Goal: Information Seeking & Learning: Learn about a topic

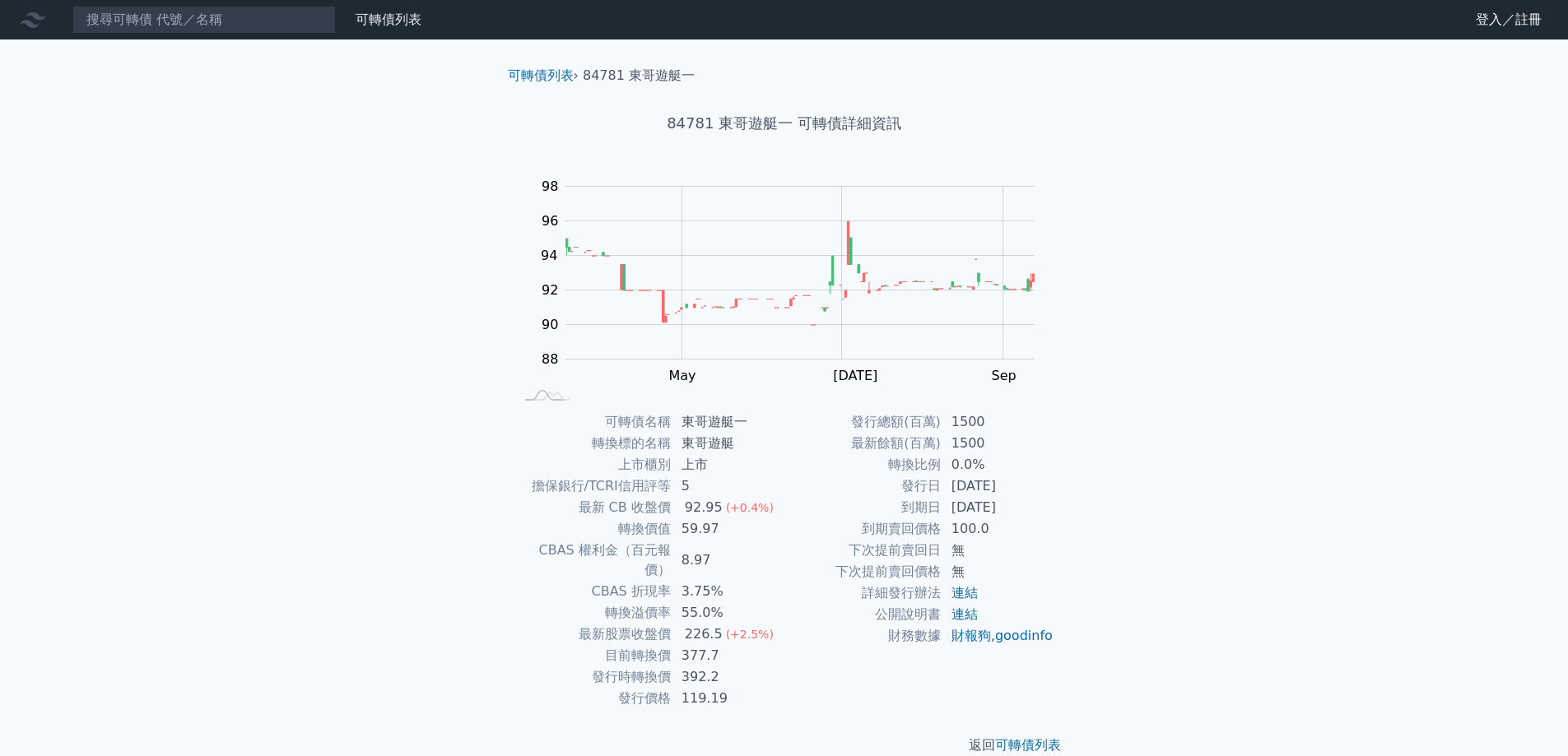
scroll to position [6, 0]
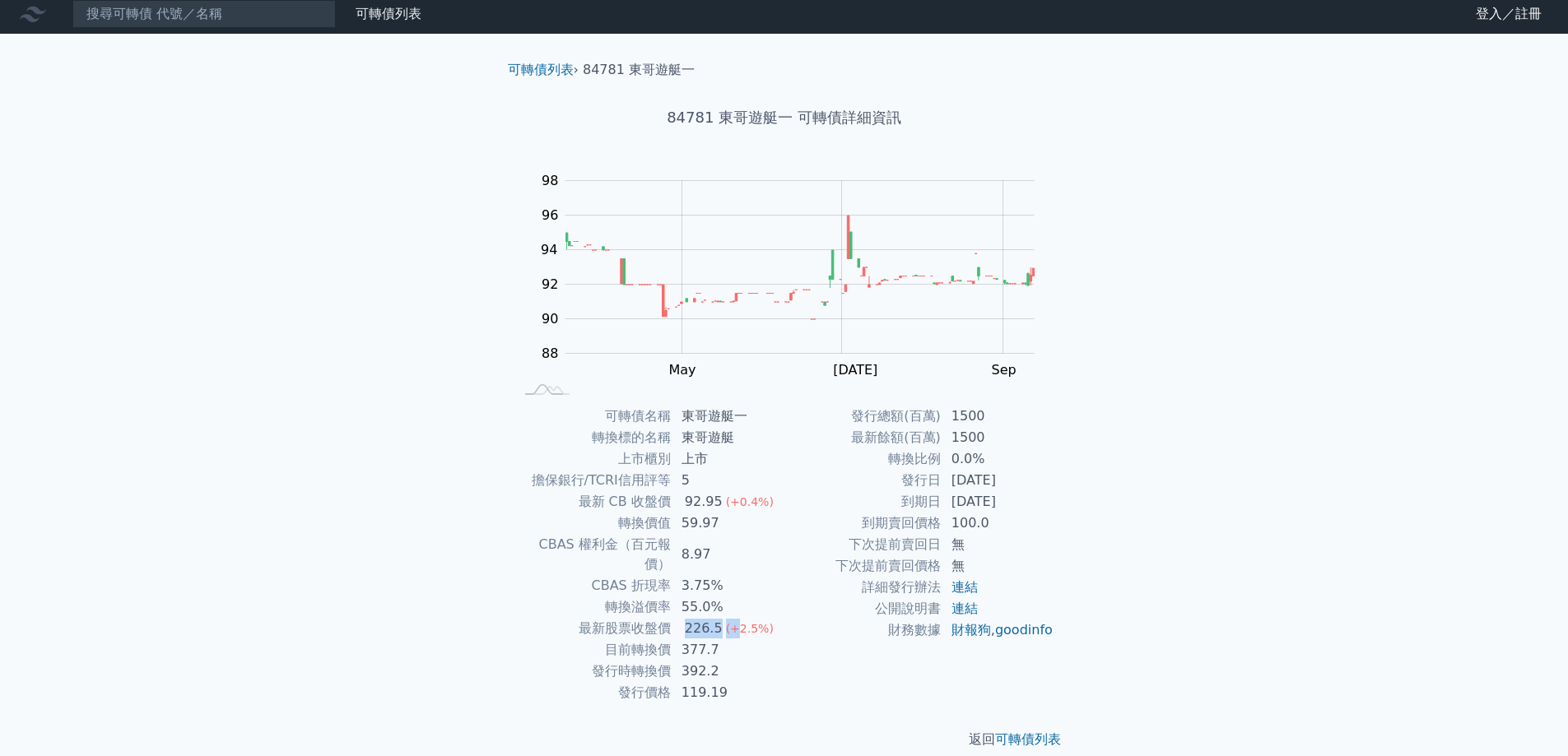
drag, startPoint x: 687, startPoint y: 607, endPoint x: 742, endPoint y: 608, distance: 55.0
click at [742, 618] on td "226.5 (+2.5%)" at bounding box center [728, 629] width 113 height 21
click at [742, 622] on span "(+2.5%)" at bounding box center [749, 629] width 48 height 13
drag, startPoint x: 680, startPoint y: 496, endPoint x: 728, endPoint y: 496, distance: 48.0
click at [727, 496] on td "92.95 (+0.4%)" at bounding box center [728, 502] width 113 height 21
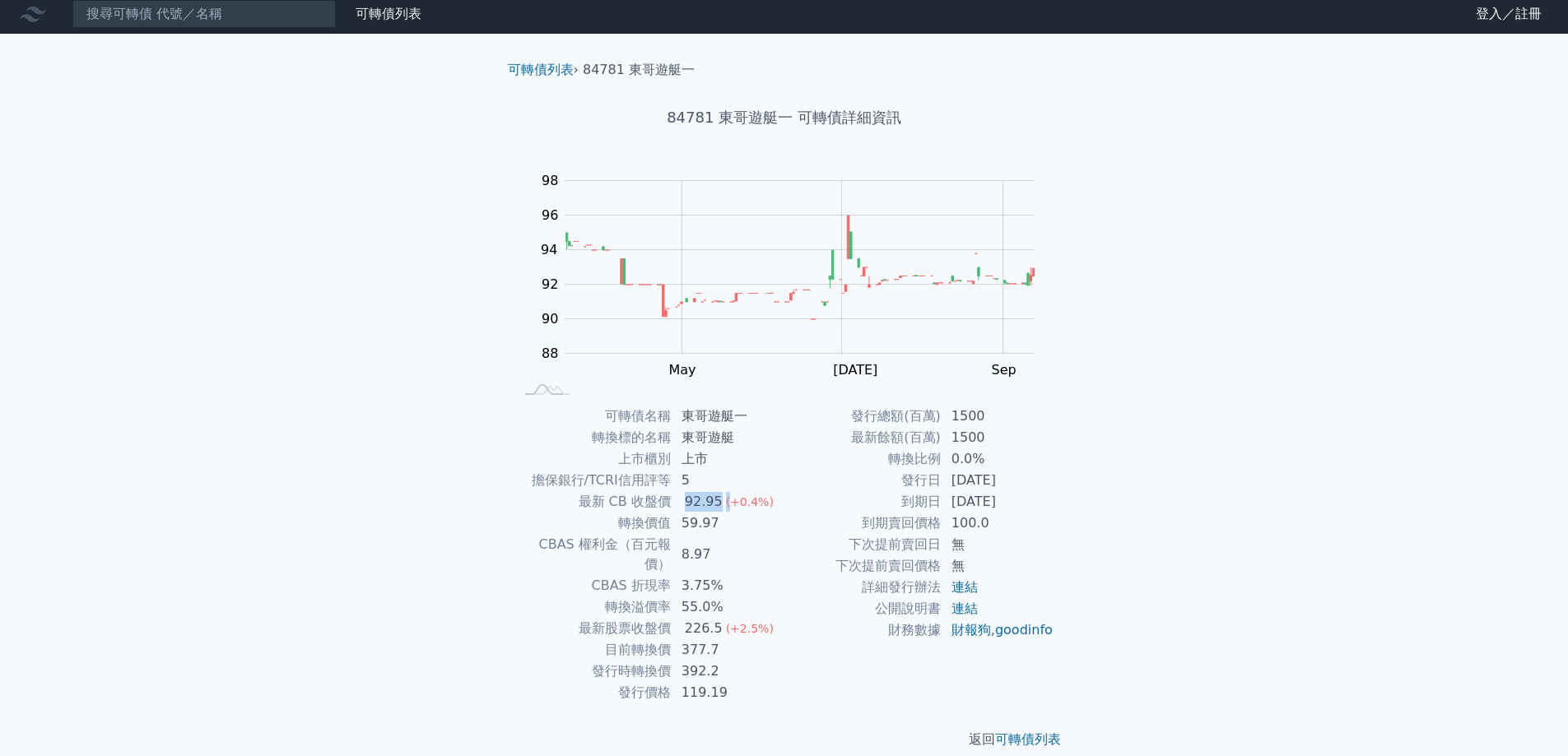
click at [728, 496] on span "(+0.4%)" at bounding box center [749, 502] width 48 height 13
drag, startPoint x: 683, startPoint y: 480, endPoint x: 712, endPoint y: 475, distance: 29.4
click at [712, 475] on td "5" at bounding box center [728, 480] width 113 height 21
drag, startPoint x: 690, startPoint y: 466, endPoint x: 726, endPoint y: 469, distance: 36.1
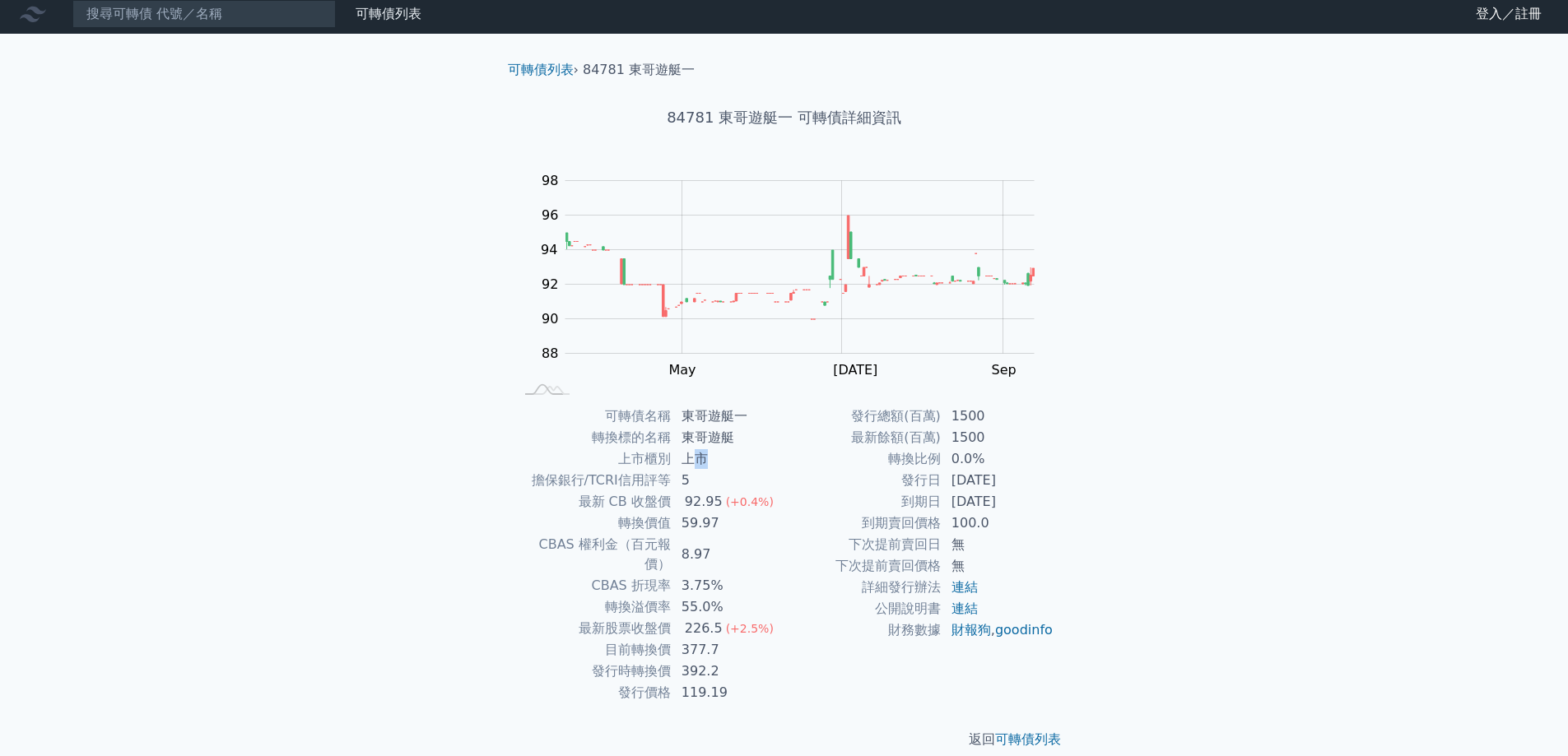
click at [718, 462] on td "上市" at bounding box center [728, 459] width 113 height 21
click at [726, 469] on td "上市" at bounding box center [728, 459] width 113 height 21
drag, startPoint x: 906, startPoint y: 473, endPoint x: 975, endPoint y: 481, distance: 69.5
click at [971, 481] on tr "發行日 2024-07-15" at bounding box center [919, 480] width 270 height 21
click at [975, 481] on td "[DATE]" at bounding box center [998, 480] width 113 height 21
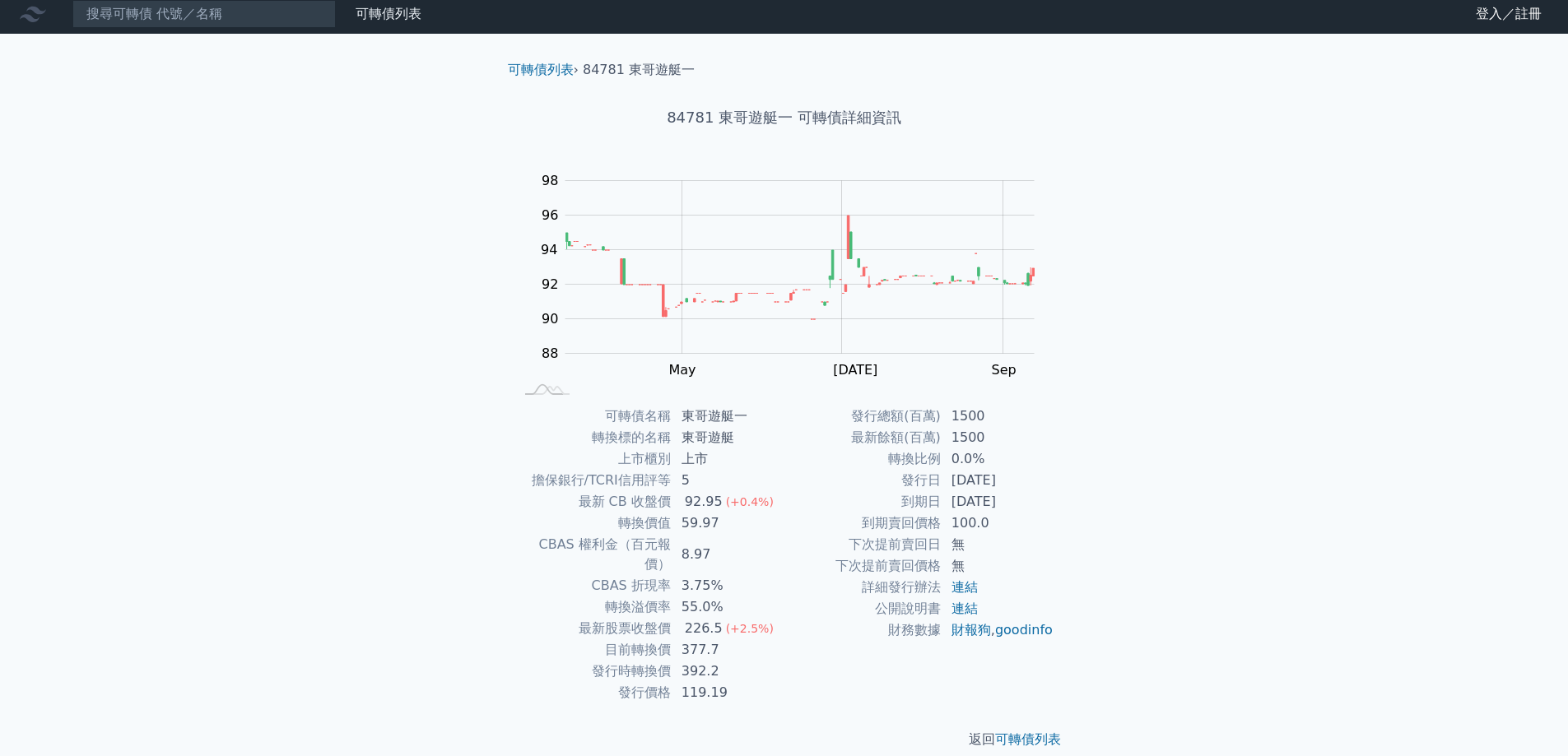
drag, startPoint x: 957, startPoint y: 486, endPoint x: 986, endPoint y: 490, distance: 29.3
click at [982, 490] on td "[DATE]" at bounding box center [998, 480] width 113 height 21
click at [986, 490] on td "[DATE]" at bounding box center [998, 480] width 113 height 21
drag, startPoint x: 677, startPoint y: 650, endPoint x: 722, endPoint y: 649, distance: 45.0
click at [722, 661] on td "392.2" at bounding box center [728, 672] width 113 height 21
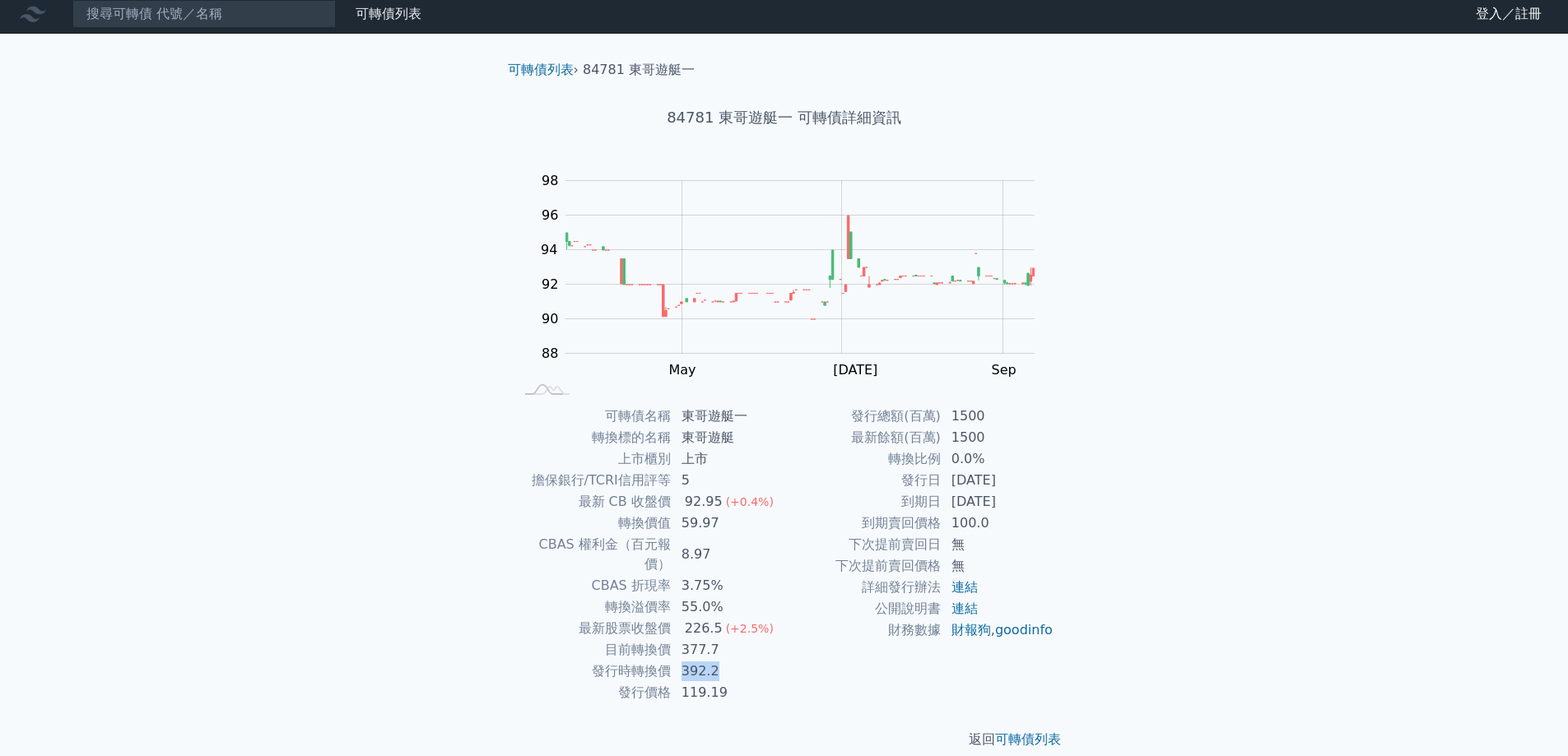
click at [722, 661] on td "392.2" at bounding box center [728, 672] width 113 height 21
drag, startPoint x: 680, startPoint y: 632, endPoint x: 738, endPoint y: 627, distance: 58.2
click at [738, 639] on td "377.7" at bounding box center [728, 650] width 113 height 21
drag, startPoint x: 690, startPoint y: 627, endPoint x: 726, endPoint y: 630, distance: 36.1
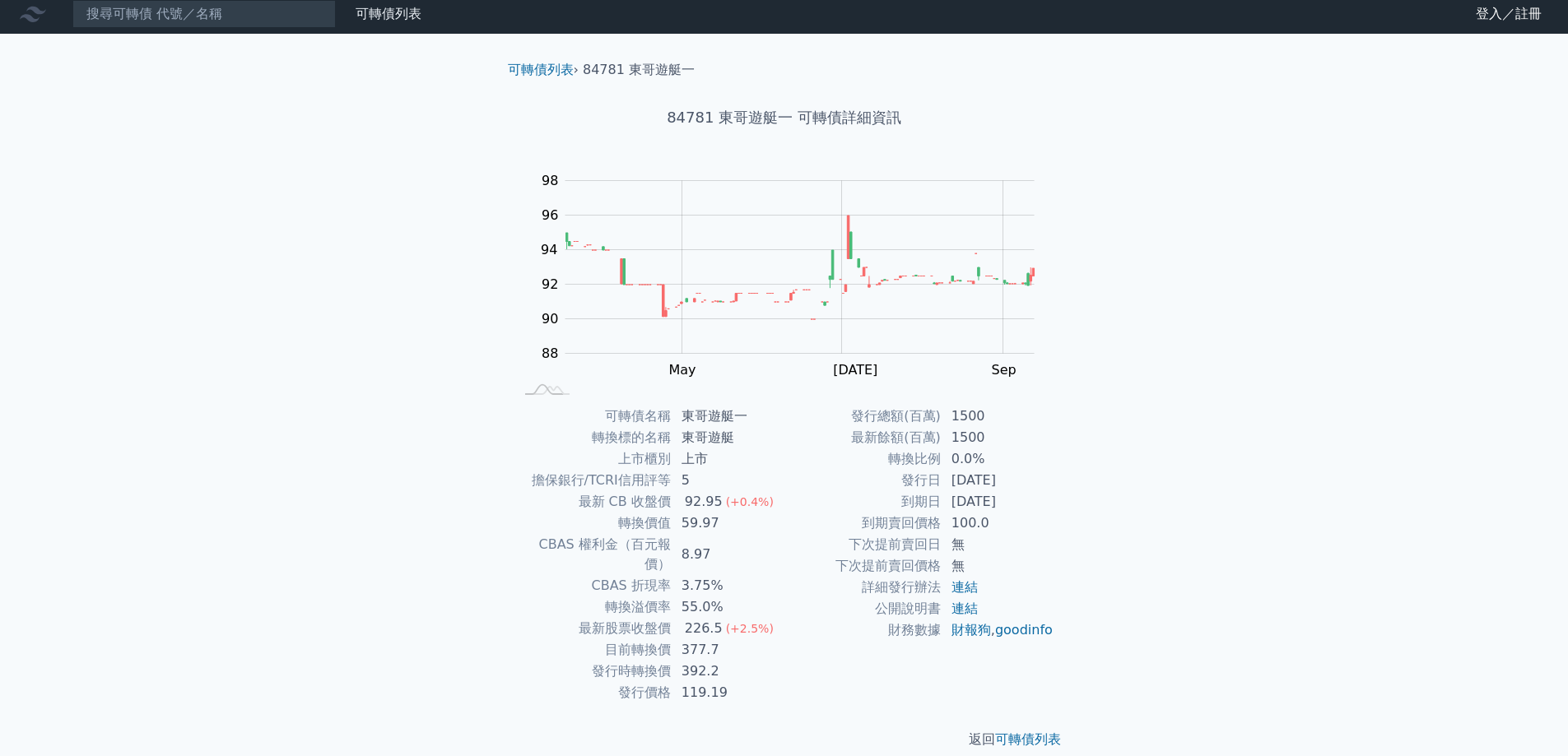
click at [711, 639] on td "377.7" at bounding box center [728, 650] width 113 height 21
click at [726, 639] on td "377.7" at bounding box center [728, 650] width 113 height 21
drag, startPoint x: 680, startPoint y: 655, endPoint x: 715, endPoint y: 657, distance: 35.1
click at [714, 661] on td "392.2" at bounding box center [728, 672] width 113 height 21
click at [715, 661] on td "392.2" at bounding box center [728, 672] width 113 height 21
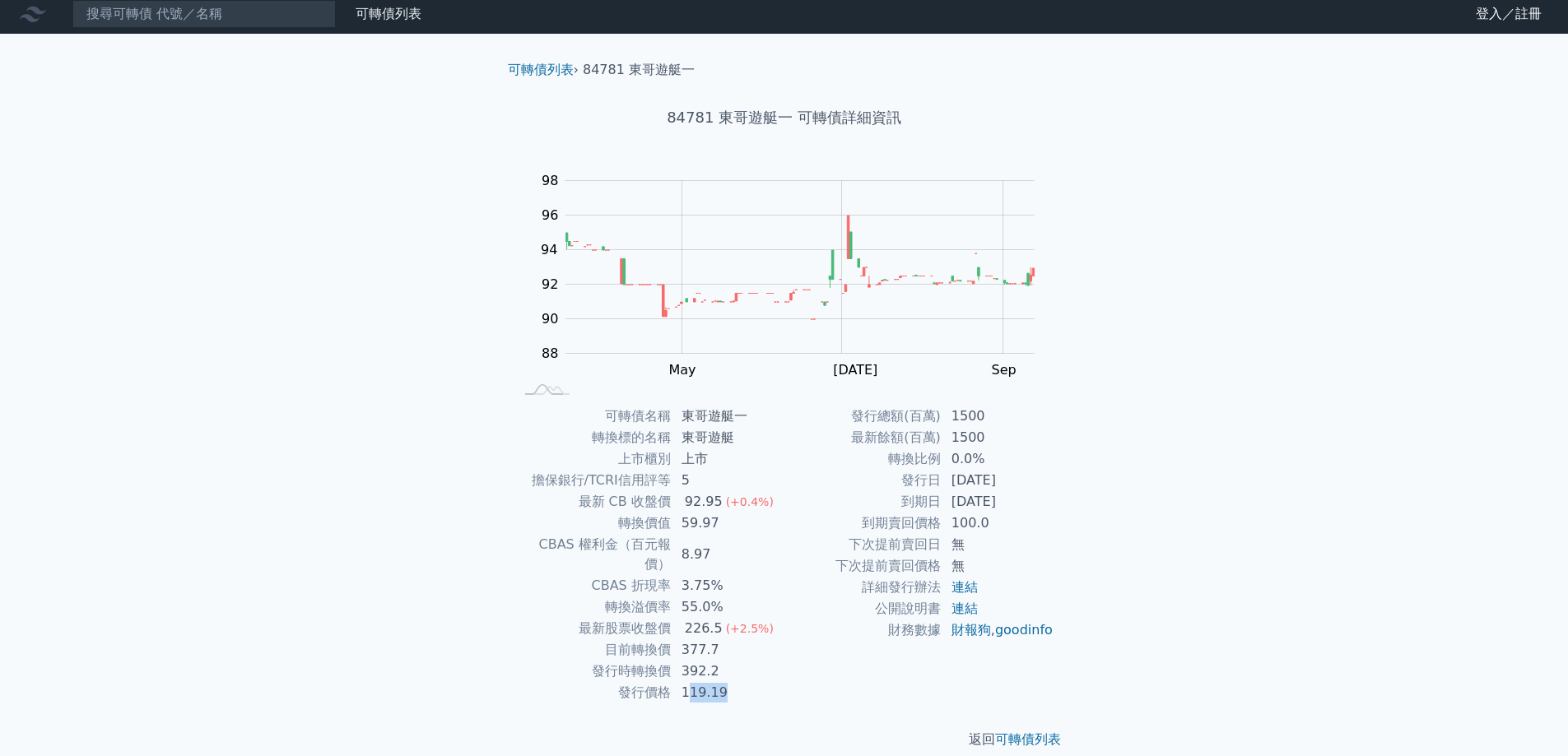
drag, startPoint x: 686, startPoint y: 673, endPoint x: 754, endPoint y: 665, distance: 68.5
click at [754, 682] on td "119.19" at bounding box center [728, 693] width 113 height 21
drag, startPoint x: 681, startPoint y: 673, endPoint x: 750, endPoint y: 667, distance: 69.3
click at [749, 682] on td "119.19" at bounding box center [728, 693] width 113 height 21
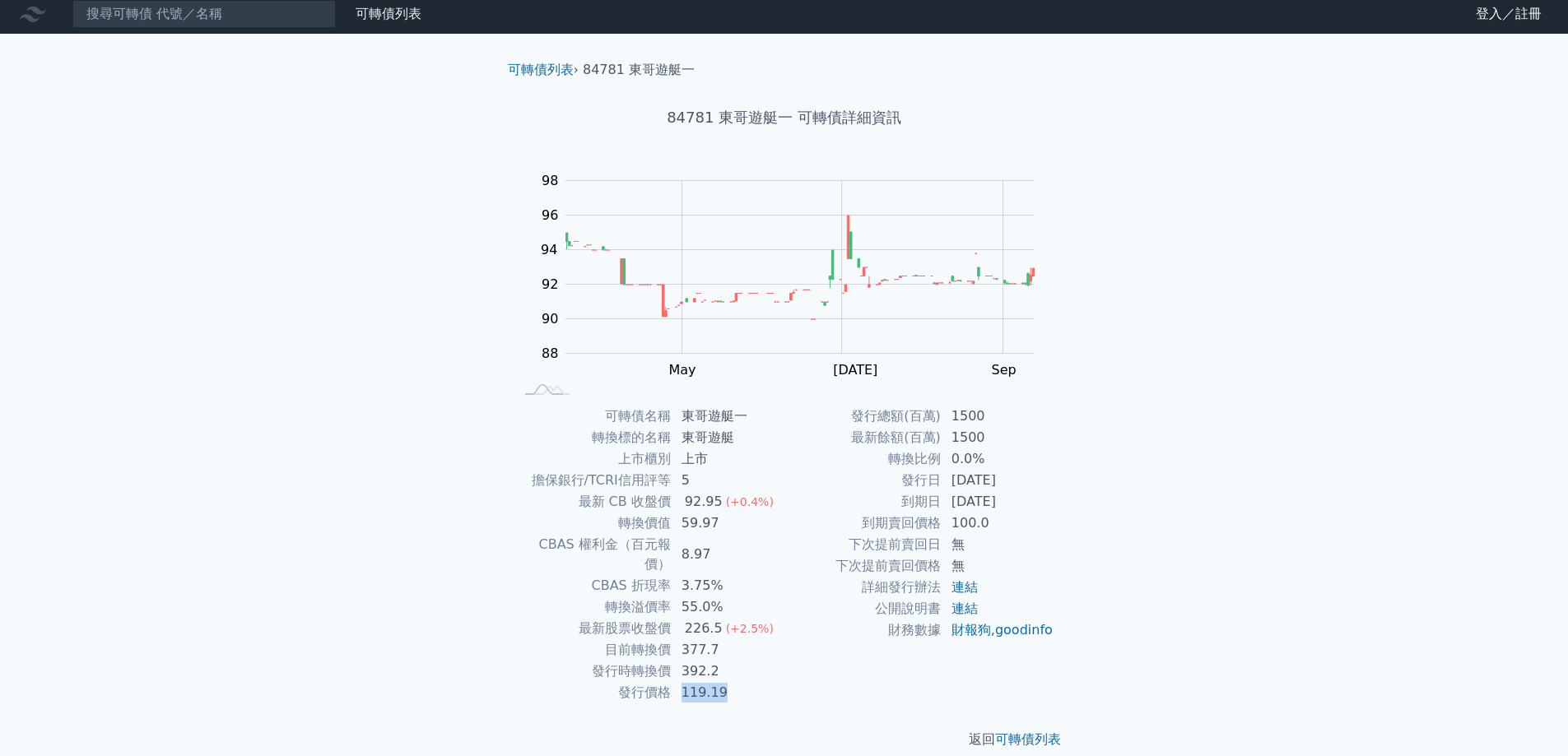
click at [750, 682] on td "119.19" at bounding box center [728, 693] width 113 height 21
drag, startPoint x: 686, startPoint y: 647, endPoint x: 727, endPoint y: 650, distance: 41.1
click at [727, 661] on td "392.2" at bounding box center [728, 672] width 113 height 21
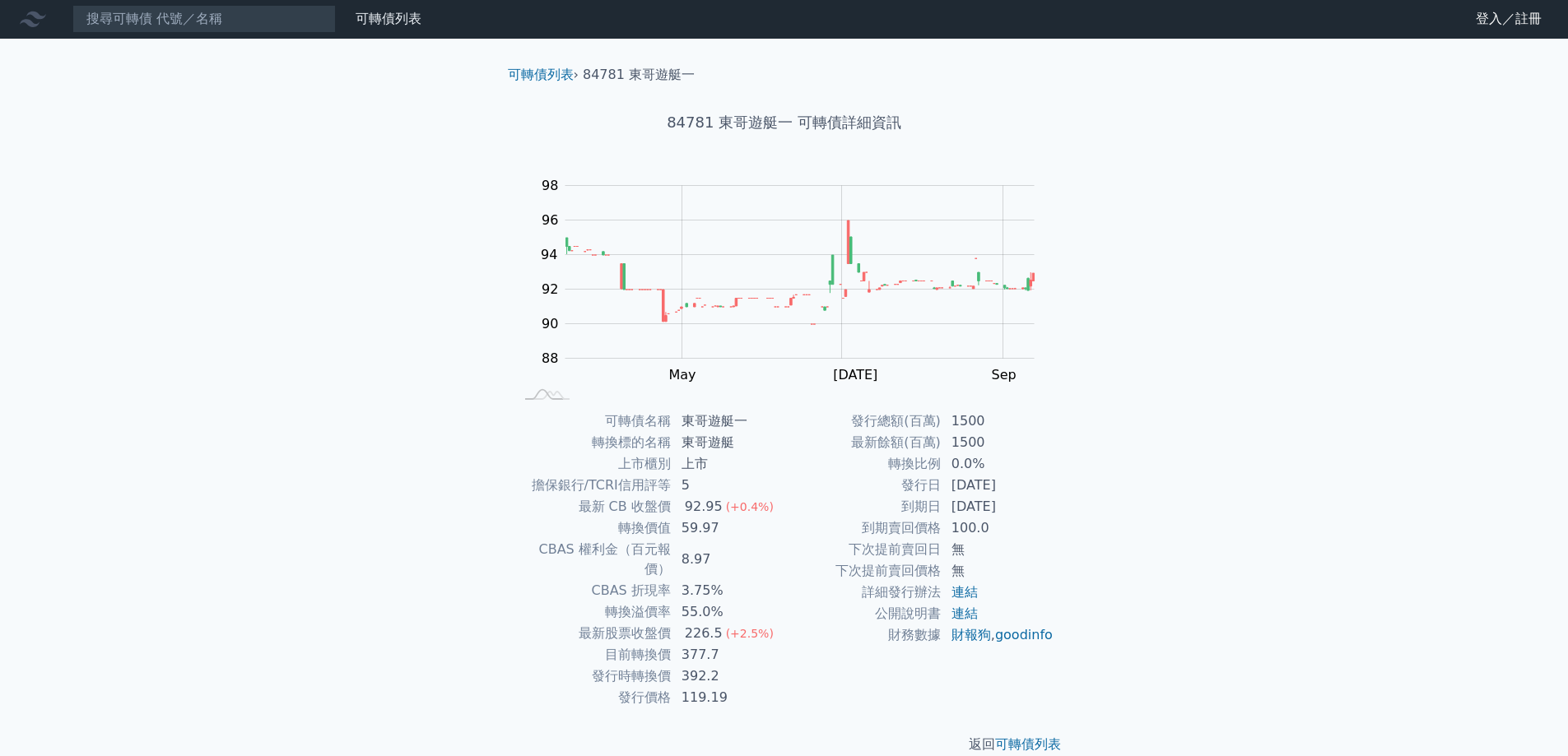
scroll to position [0, 0]
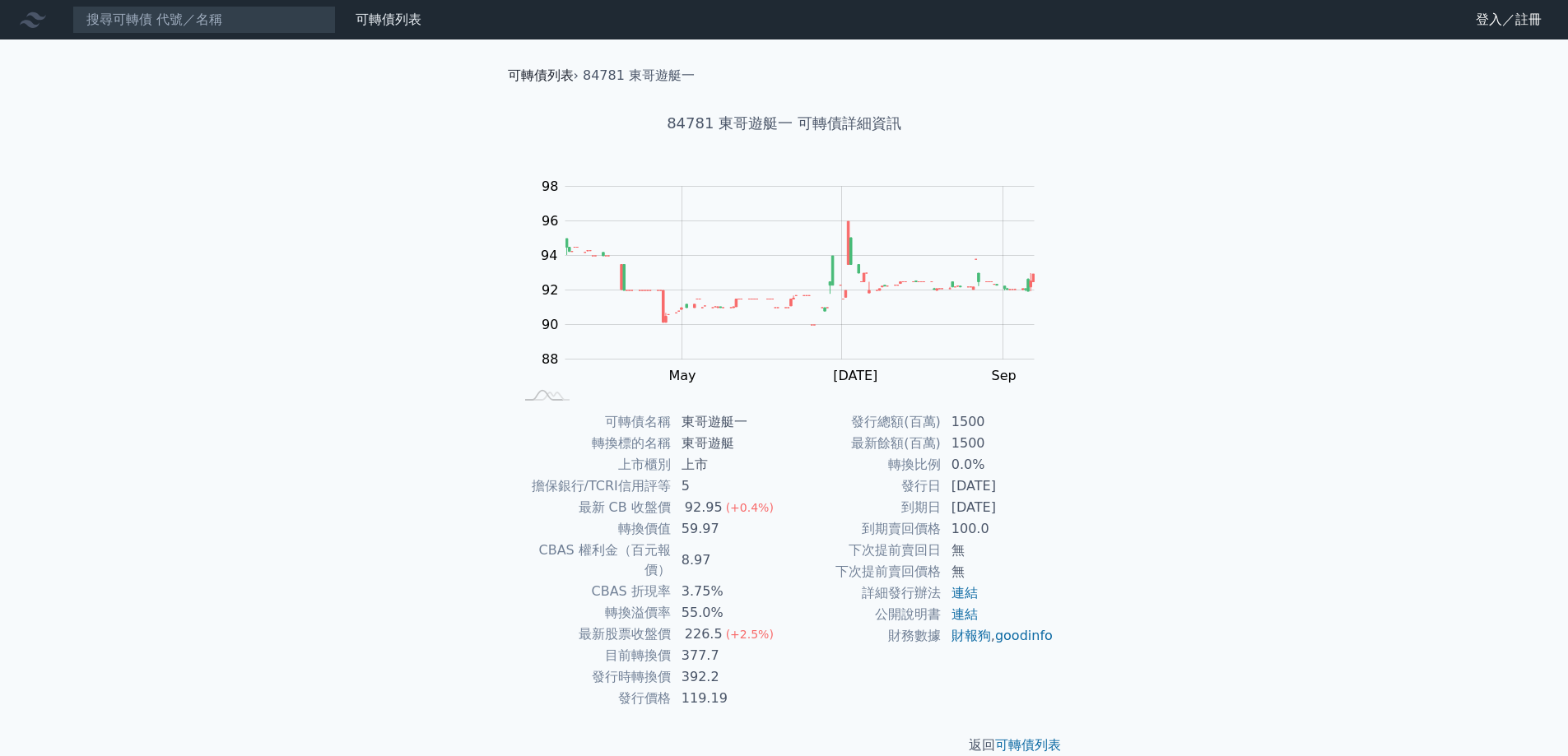
click at [521, 73] on link "可轉債列表" at bounding box center [541, 75] width 66 height 15
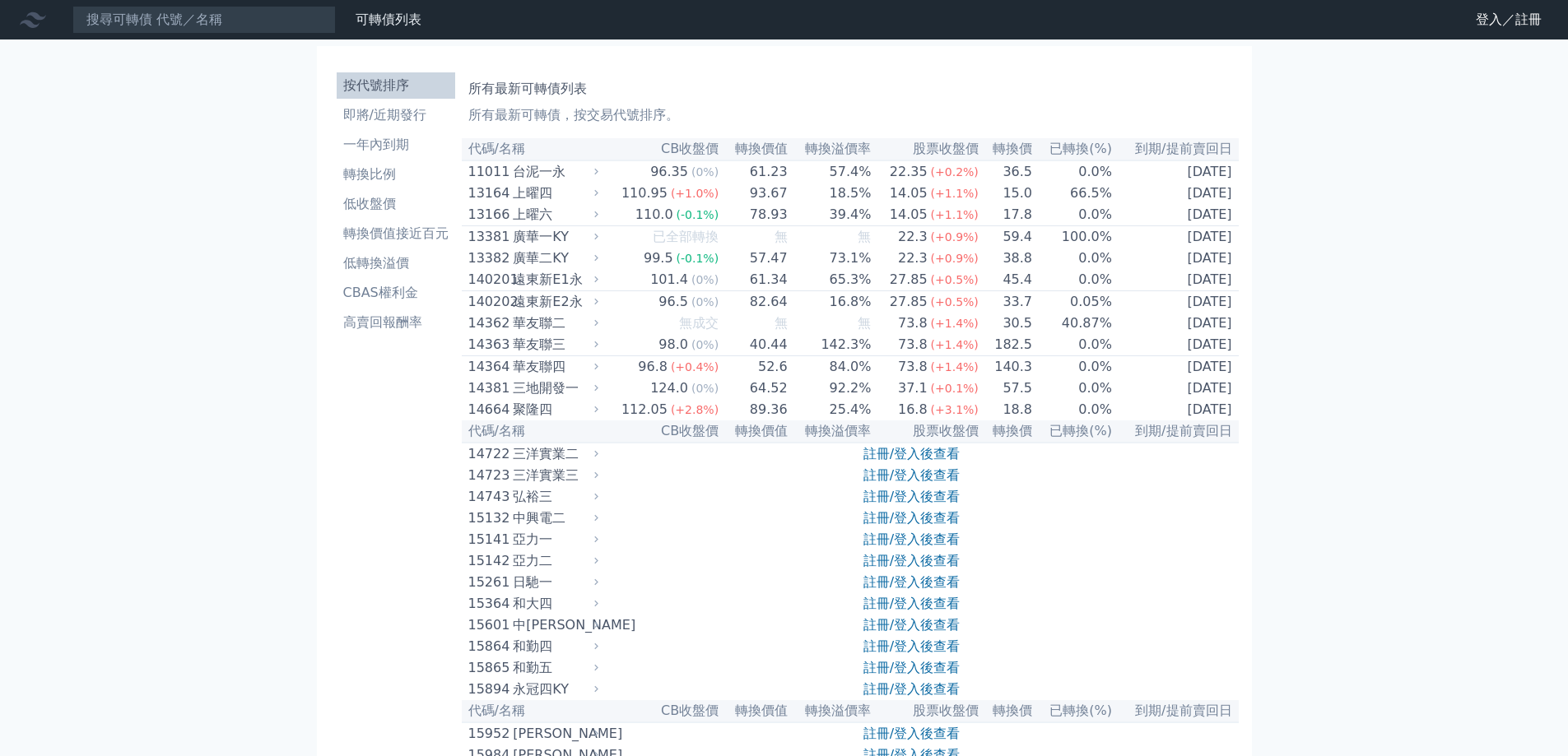
click at [844, 153] on th "轉換溢價率" at bounding box center [831, 149] width 84 height 22
click at [389, 115] on li "即將/近期發行" at bounding box center [396, 115] width 119 height 20
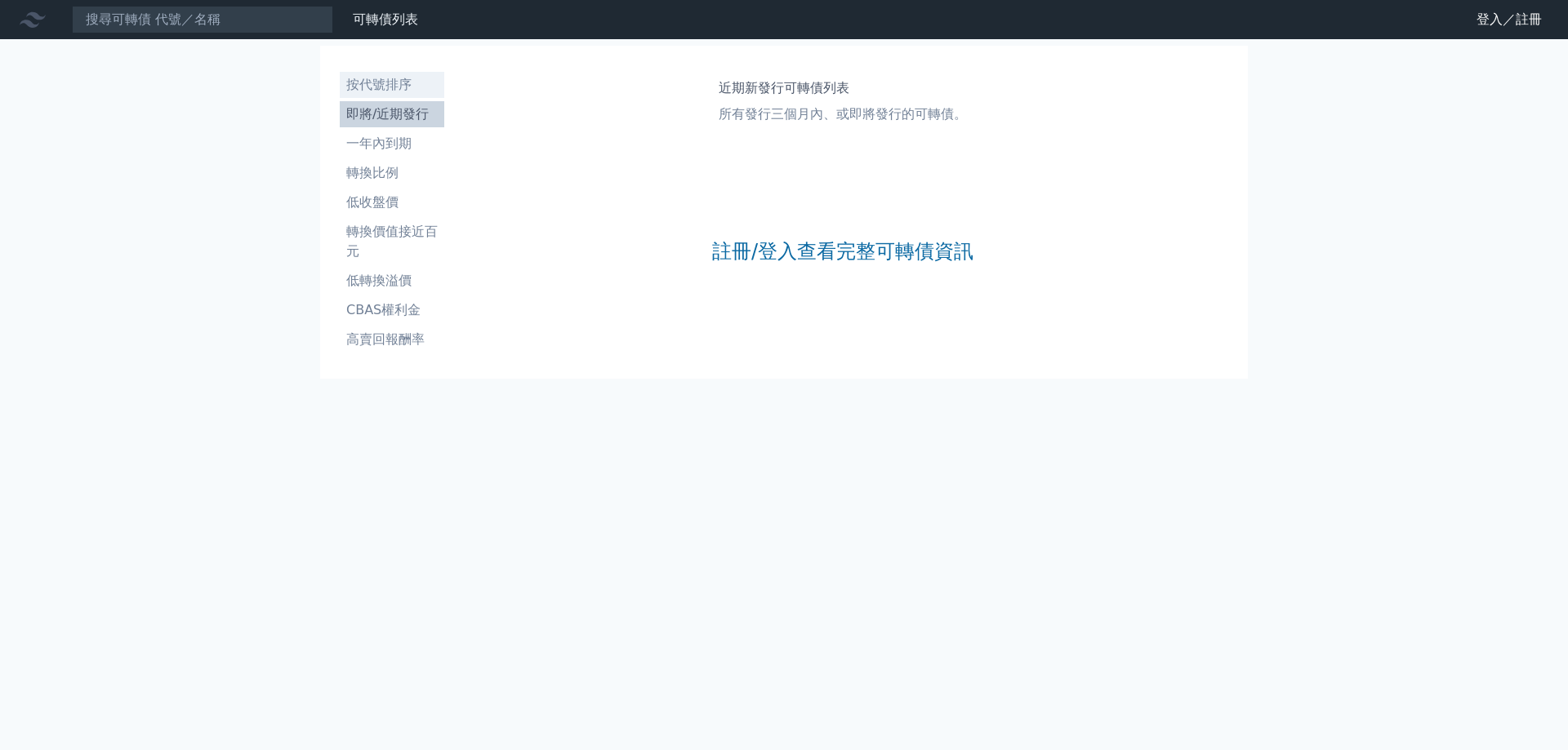
click at [397, 95] on link "按代號排序" at bounding box center [392, 85] width 105 height 26
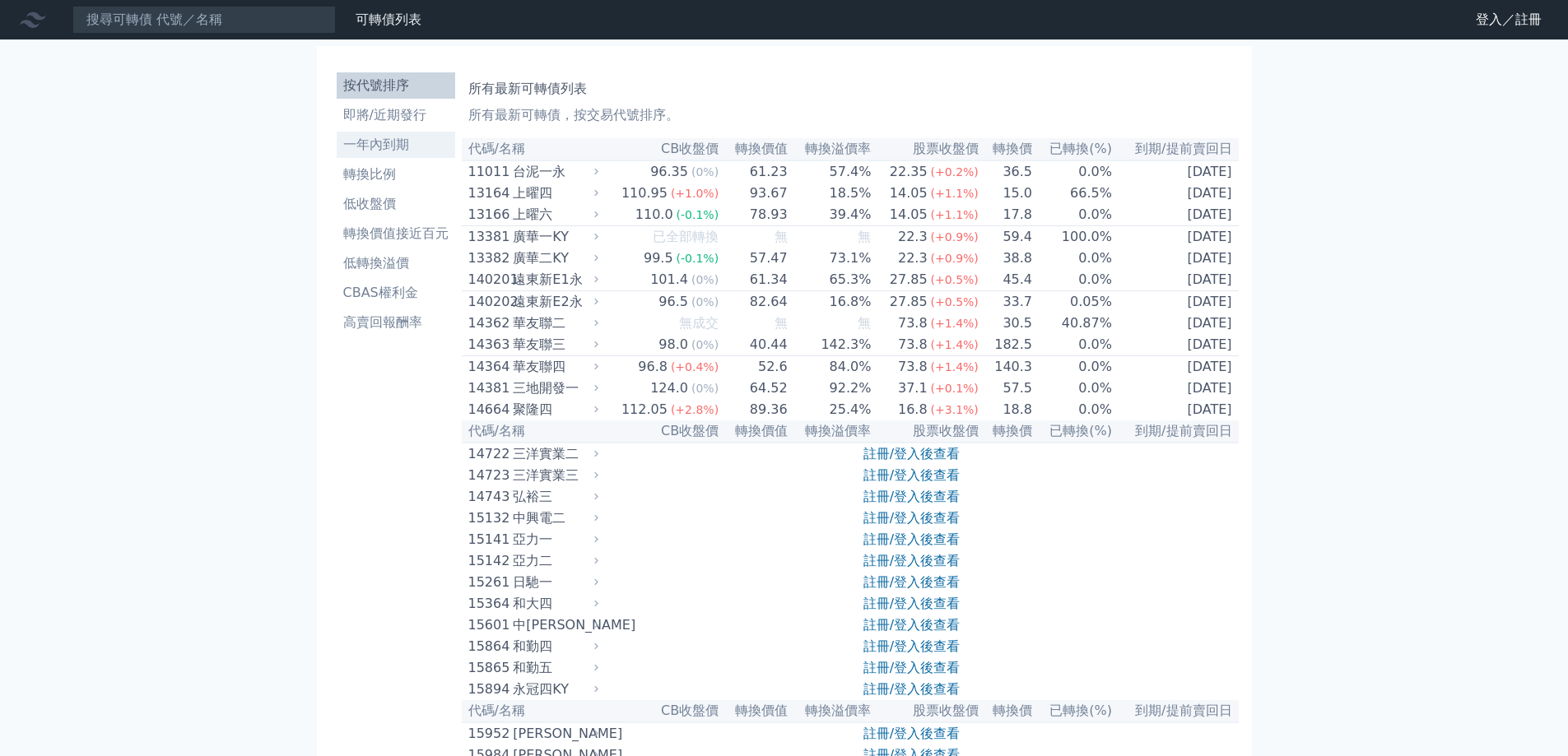
click at [392, 154] on li "一年內到期" at bounding box center [396, 145] width 119 height 20
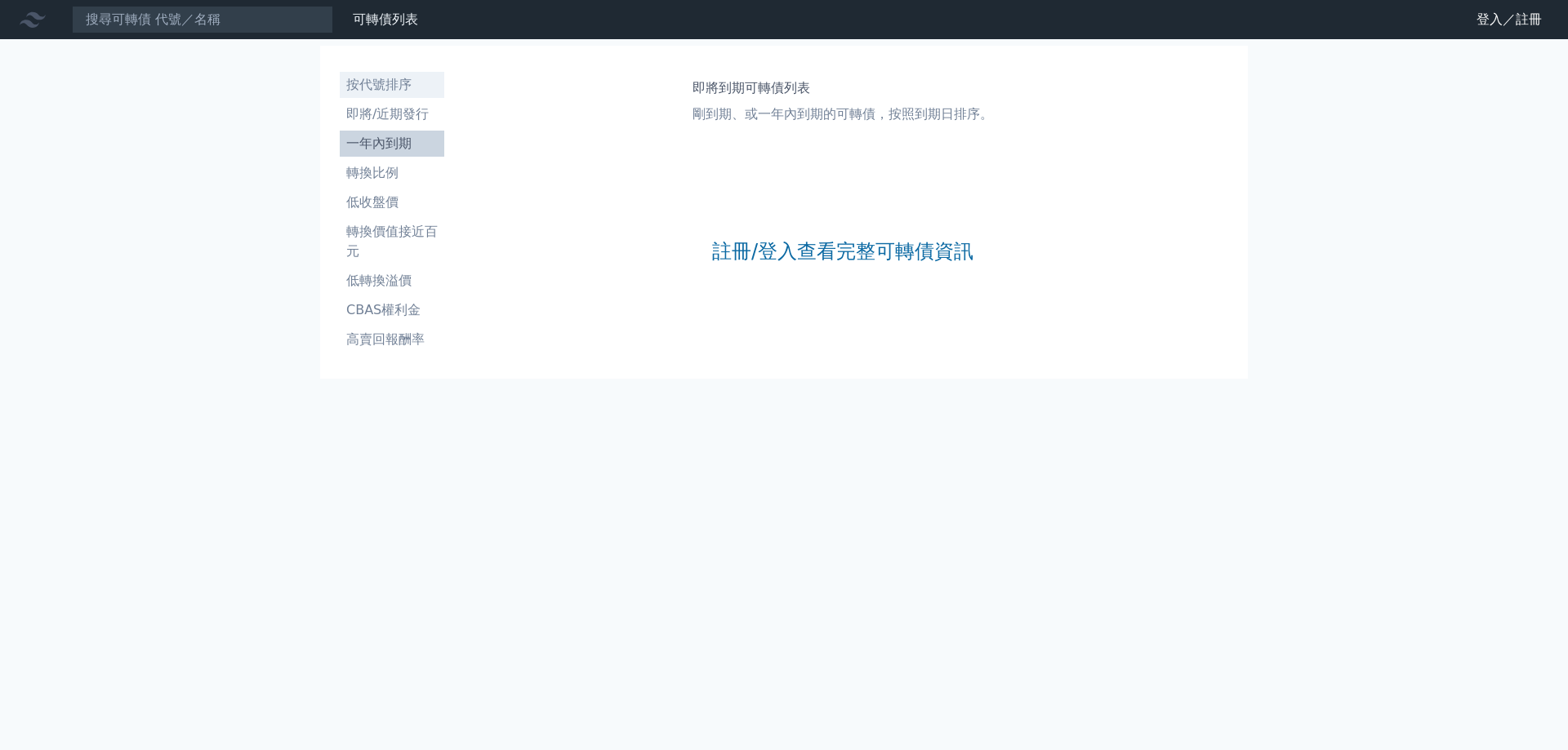
click at [389, 89] on li "按代號排序" at bounding box center [392, 85] width 105 height 20
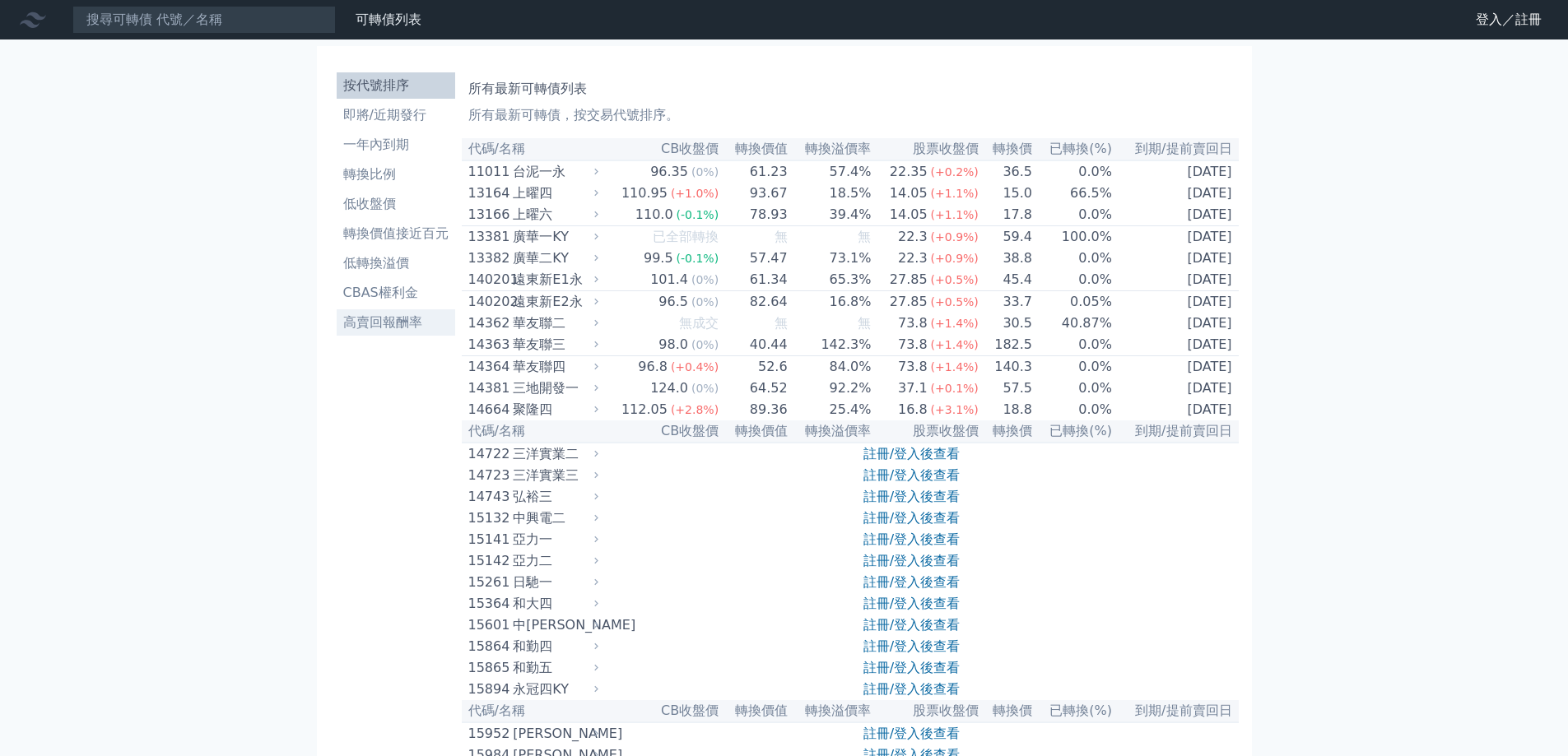
click at [399, 314] on li "高賣回報酬率" at bounding box center [396, 322] width 119 height 20
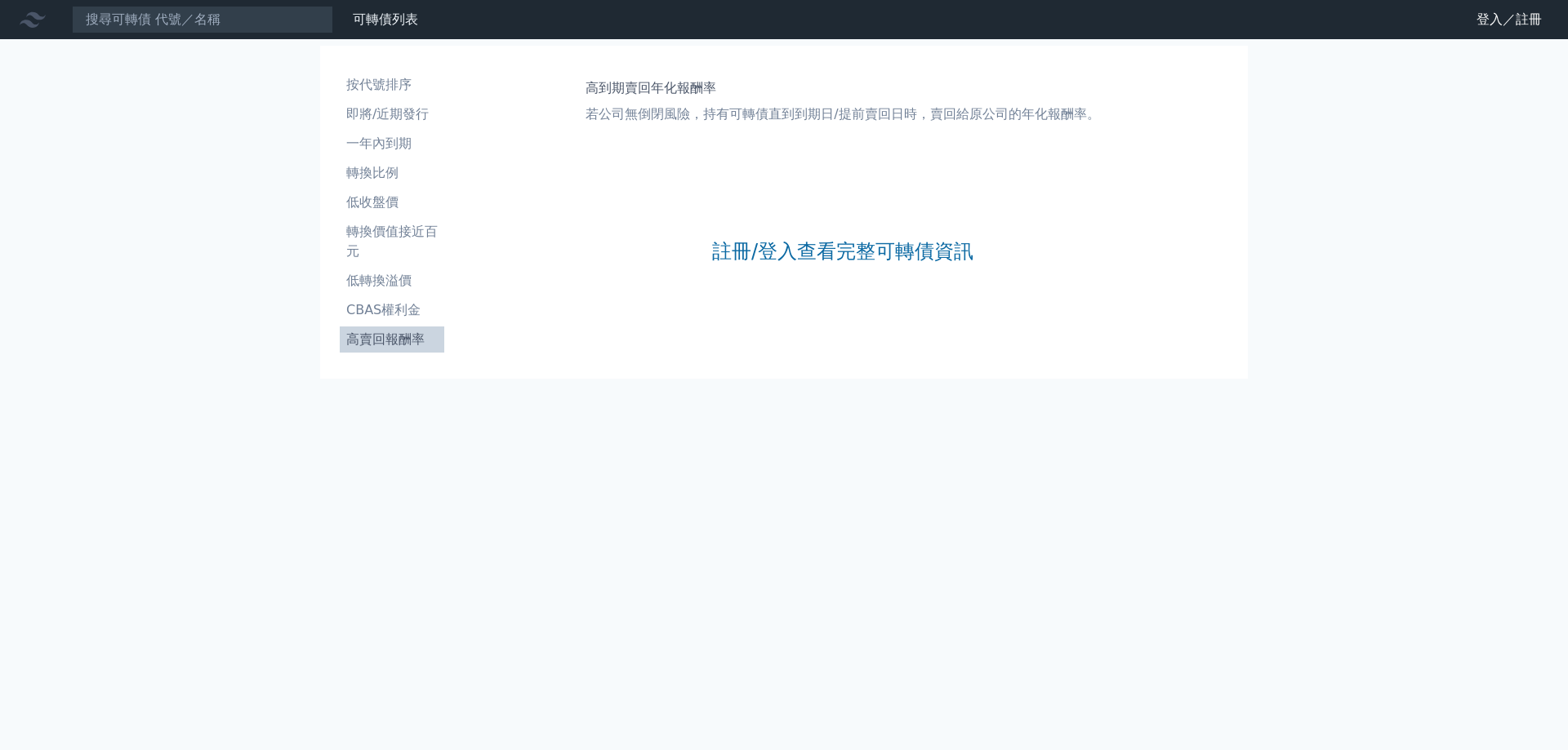
click at [835, 266] on div "註冊/登入查看完整可轉債資訊" at bounding box center [842, 251] width 261 height 216
click at [836, 258] on link "註冊/登入查看完整可轉債資訊" at bounding box center [842, 251] width 261 height 26
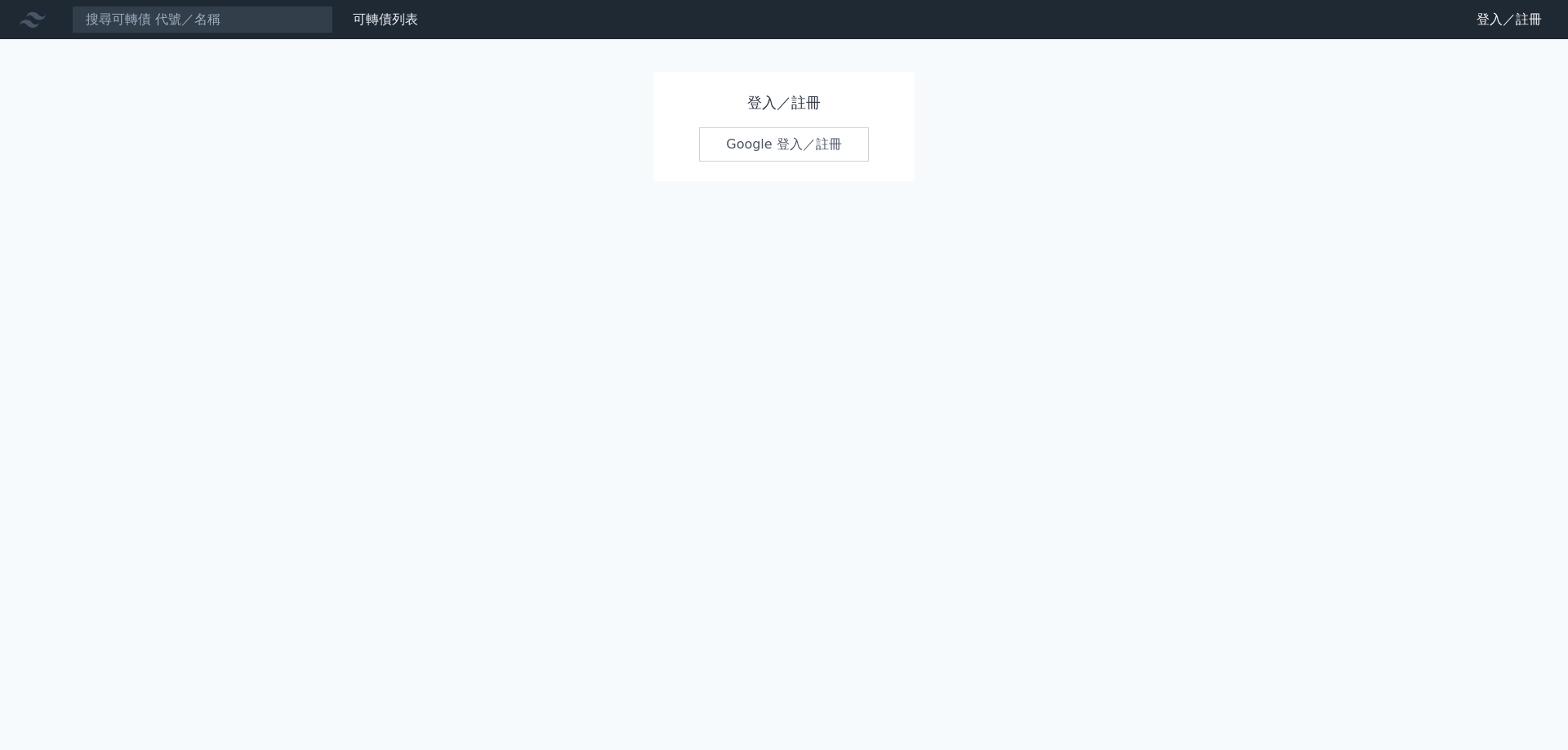
click at [805, 152] on link "Google 登入／註冊" at bounding box center [784, 144] width 170 height 34
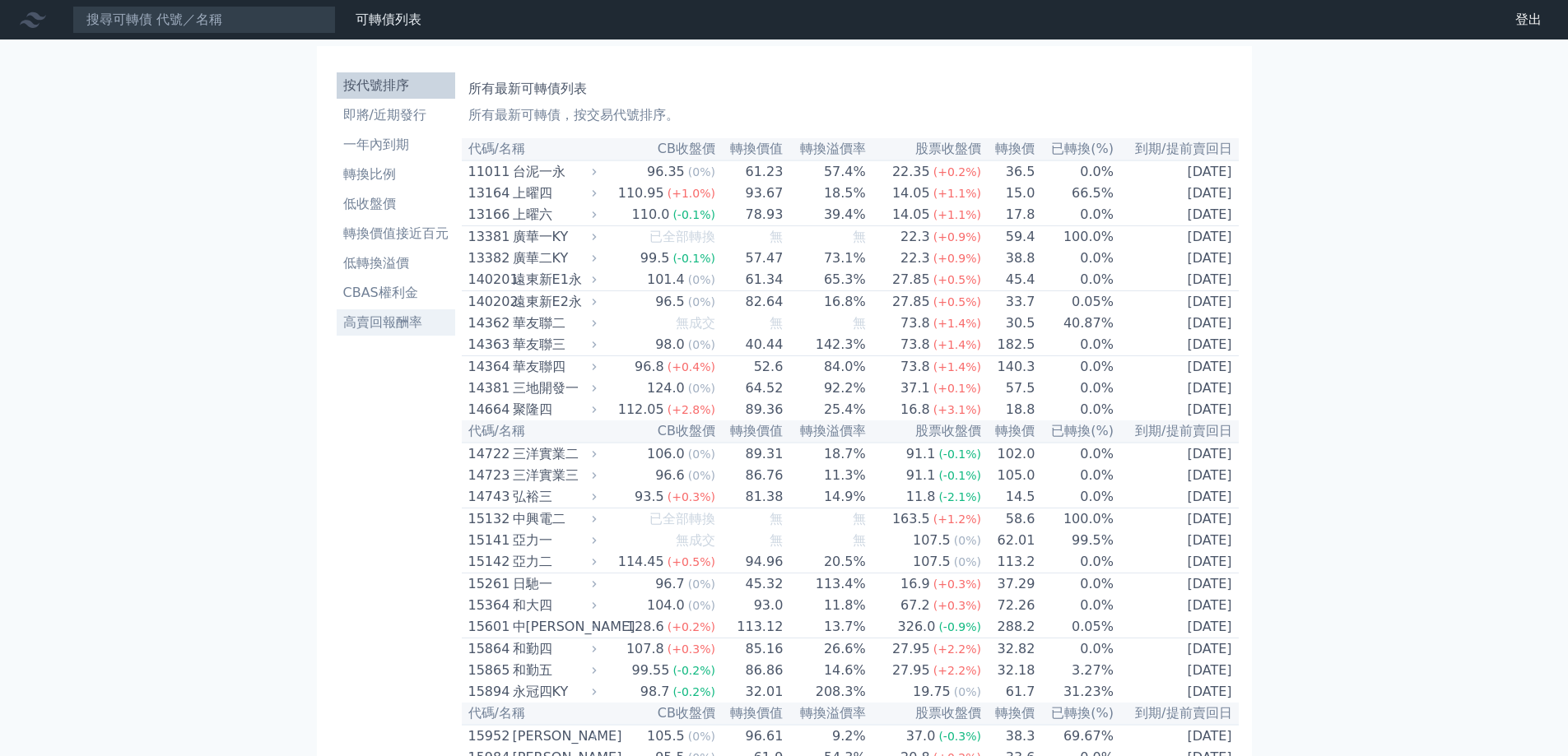
click at [378, 316] on li "高賣回報酬率" at bounding box center [396, 322] width 119 height 20
click at [374, 319] on li "高賣回報酬率" at bounding box center [396, 322] width 119 height 20
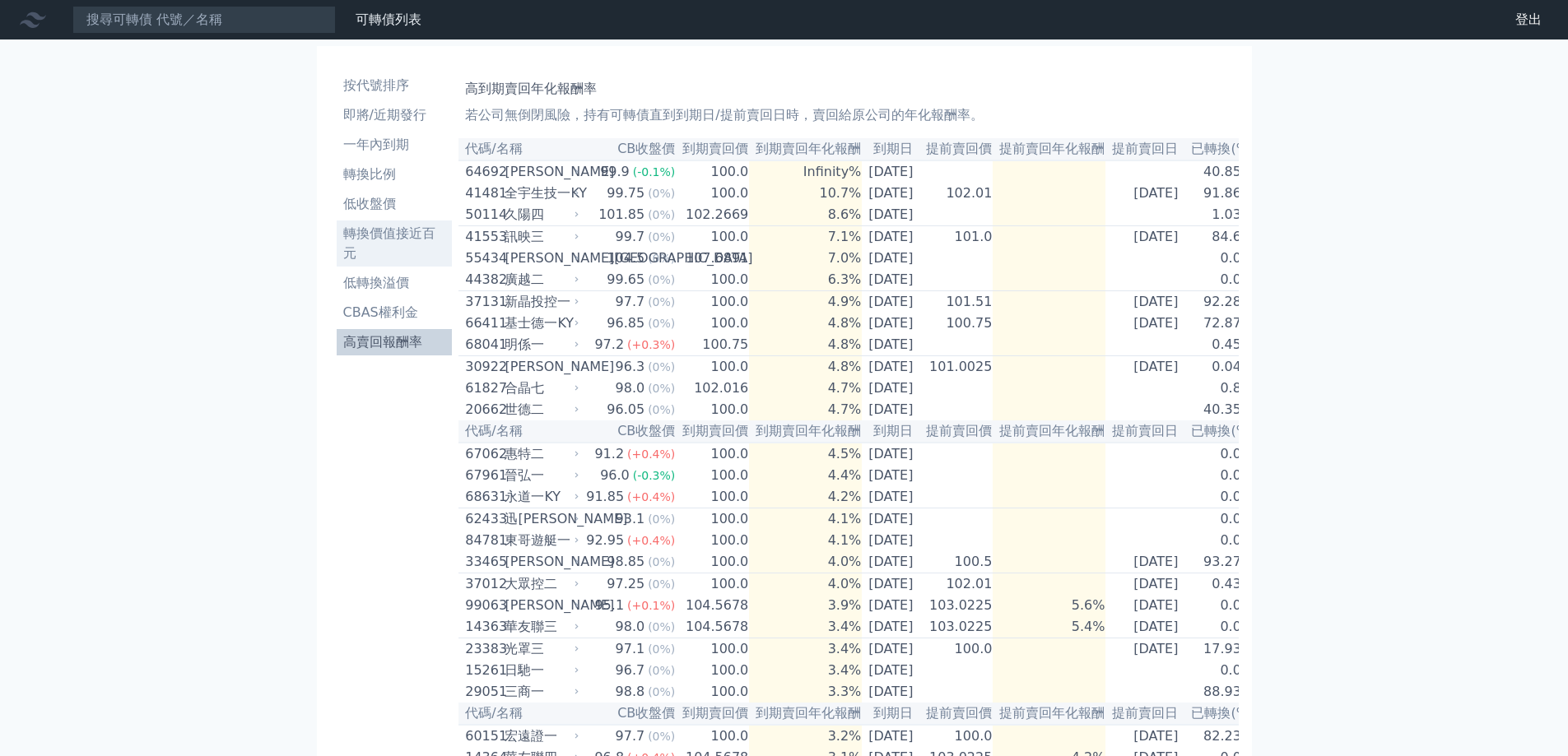
click at [409, 237] on li "轉換價值接近百元" at bounding box center [394, 243] width 116 height 39
